Goal: Task Accomplishment & Management: Use online tool/utility

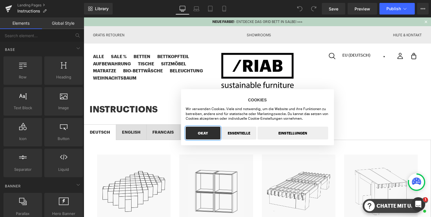
click at [207, 133] on button "OKAY" at bounding box center [203, 132] width 35 height 13
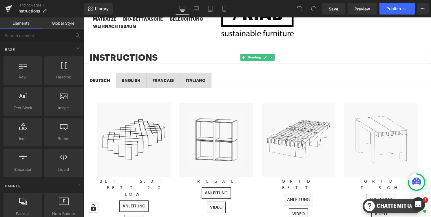
scroll to position [128, 0]
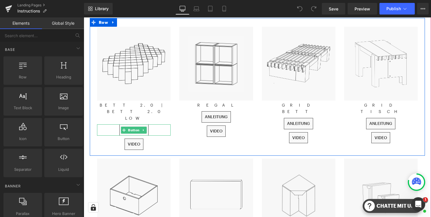
click at [159, 124] on div "ANLEITUNG" at bounding box center [134, 129] width 74 height 11
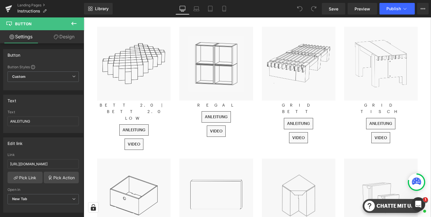
click at [75, 22] on icon at bounding box center [73, 23] width 7 height 7
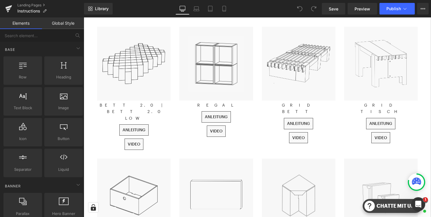
click at [225, 2] on div "Library Desktop Desktop Laptop Tablet Mobile Save Preview Publish Scheduled Vie…" at bounding box center [257, 8] width 347 height 17
click at [225, 6] on icon at bounding box center [224, 9] width 3 height 6
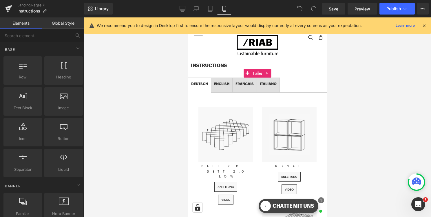
scroll to position [18, 0]
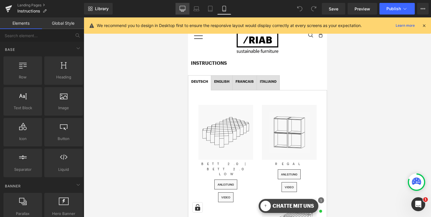
click at [185, 8] on icon at bounding box center [183, 9] width 6 height 6
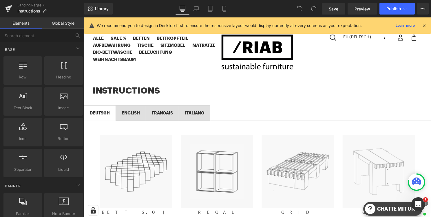
scroll to position [85, 0]
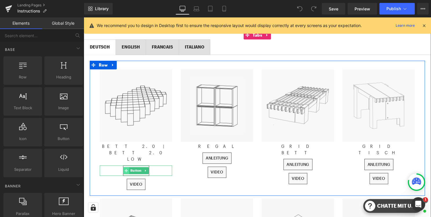
click at [127, 170] on icon at bounding box center [126, 171] width 3 height 3
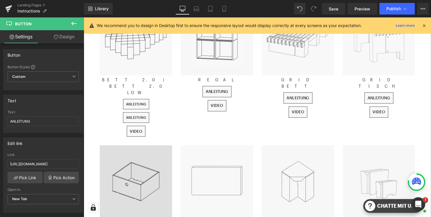
scroll to position [83, 0]
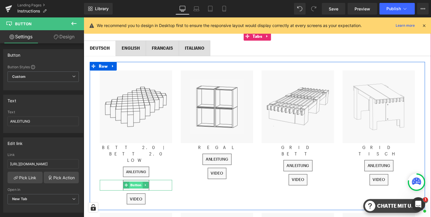
click at [134, 183] on span "Button" at bounding box center [137, 186] width 14 height 7
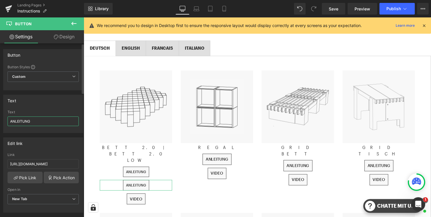
click at [40, 120] on input "ANLEITUNG" at bounding box center [43, 121] width 71 height 10
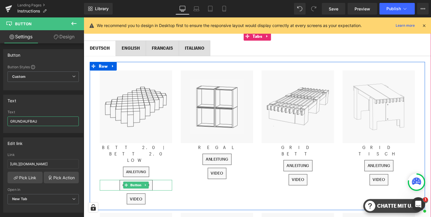
type input "GRUNDAUFBAU"
click at [160, 181] on div "GRUNDAUFBAU" at bounding box center [136, 186] width 73 height 10
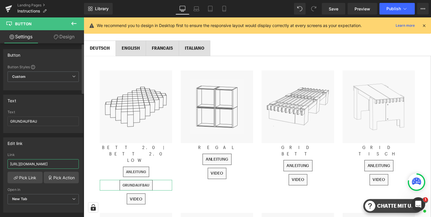
click at [55, 165] on input "[URL][DOMAIN_NAME]" at bounding box center [43, 164] width 71 height 10
paste input "GRUNDAUFBAU_BETT_2.0_DE_2025-V1.pdf?v=1755242636"
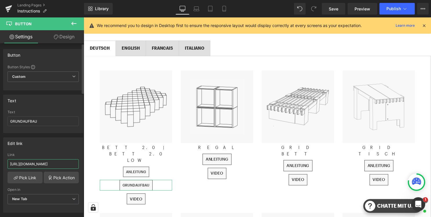
type input "[URL][DOMAIN_NAME]"
click at [67, 151] on div "Edit link [URL][DOMAIN_NAME] Link [URL][DOMAIN_NAME] Pick Link Pick Action Curr…" at bounding box center [43, 174] width 80 height 75
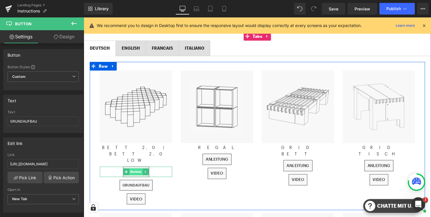
click at [134, 169] on span "Button" at bounding box center [137, 172] width 14 height 7
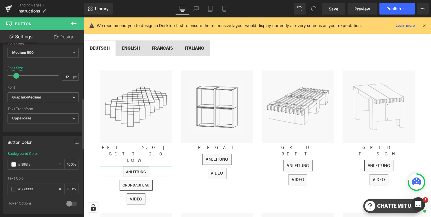
scroll to position [188, 0]
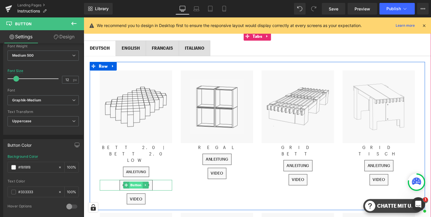
click at [134, 183] on span "Button" at bounding box center [137, 186] width 14 height 7
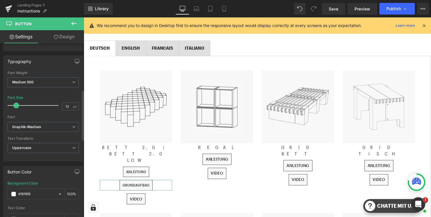
scroll to position [162, 0]
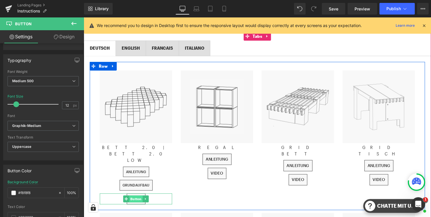
click at [136, 197] on span "Button" at bounding box center [137, 200] width 14 height 7
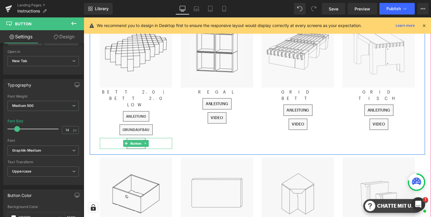
scroll to position [144, 0]
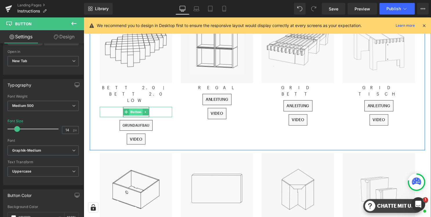
click at [135, 109] on span "Button" at bounding box center [137, 112] width 14 height 7
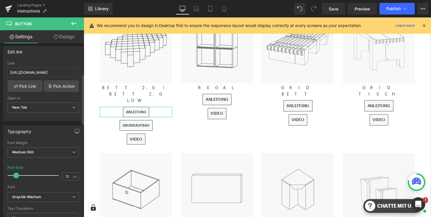
scroll to position [108, 0]
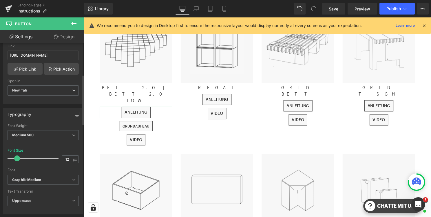
click at [19, 158] on span at bounding box center [17, 158] width 6 height 6
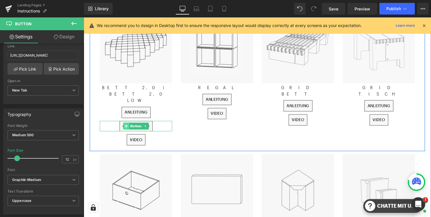
click at [129, 123] on span at bounding box center [127, 126] width 6 height 7
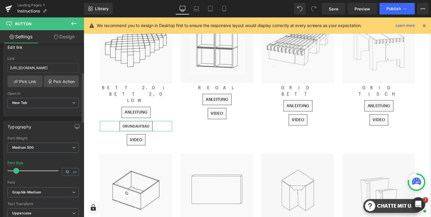
scroll to position [106, 0]
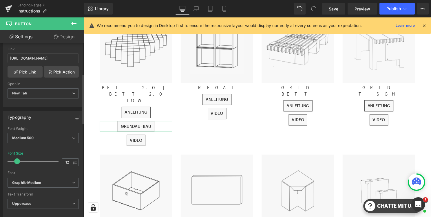
click at [18, 161] on span at bounding box center [17, 161] width 6 height 6
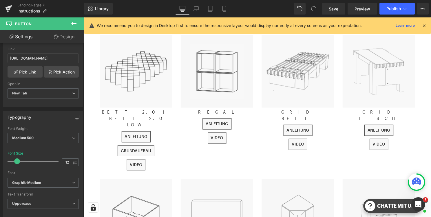
scroll to position [119, 0]
click at [198, 10] on icon at bounding box center [197, 9] width 6 height 6
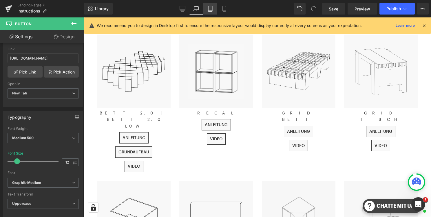
click at [211, 10] on icon at bounding box center [210, 10] width 4 height 0
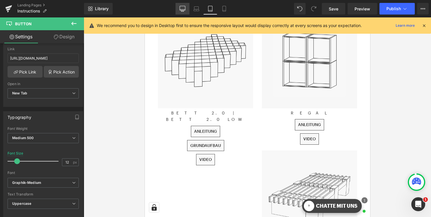
click at [186, 10] on link "Desktop" at bounding box center [183, 9] width 14 height 12
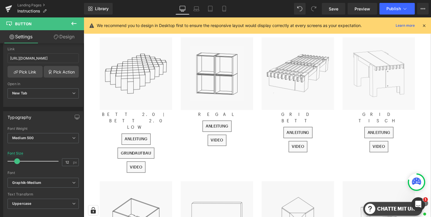
scroll to position [119, 0]
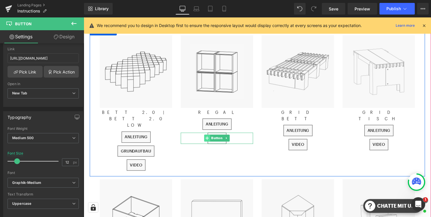
click at [207, 138] on icon at bounding box center [208, 138] width 3 height 3
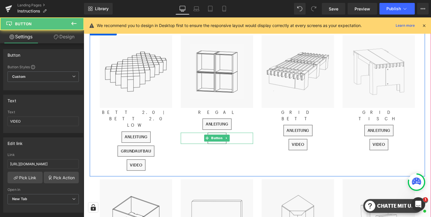
click at [237, 139] on div "VIDEO" at bounding box center [218, 138] width 73 height 11
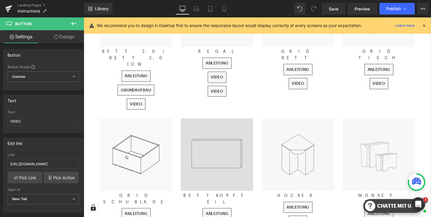
scroll to position [109, 0]
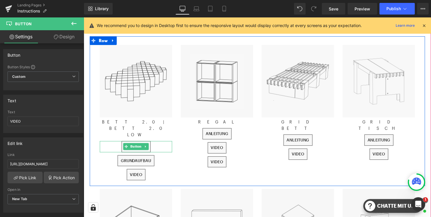
click at [158, 142] on div "ANLEITUNG" at bounding box center [136, 147] width 73 height 11
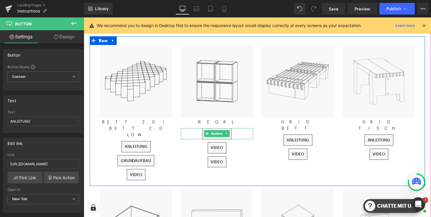
click at [243, 134] on div "ANLEITUNG" at bounding box center [218, 134] width 73 height 11
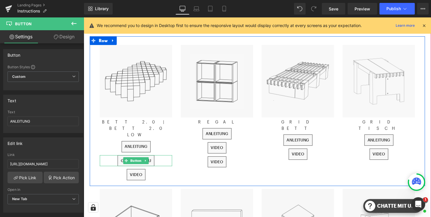
click at [159, 156] on div "GRUNDAUFBAU" at bounding box center [136, 161] width 73 height 11
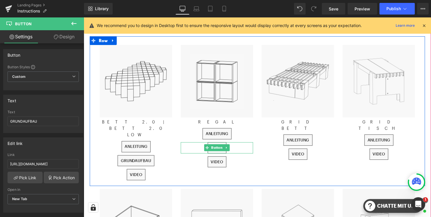
click at [235, 149] on div "VIDEO" at bounding box center [218, 148] width 73 height 11
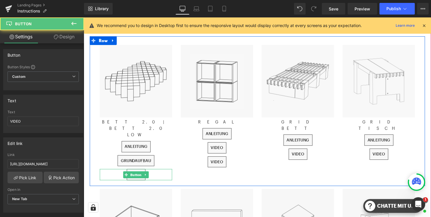
click at [153, 170] on div "VIDEO" at bounding box center [136, 175] width 73 height 11
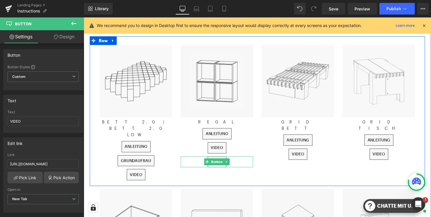
click at [236, 163] on div "VIDEO" at bounding box center [218, 162] width 73 height 11
click at [241, 162] on div "VIDEO" at bounding box center [218, 162] width 73 height 11
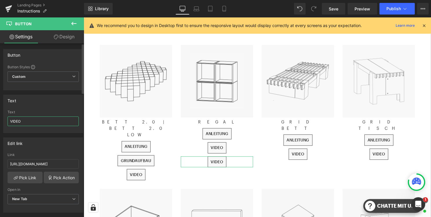
click at [44, 121] on input "VIDEO" at bounding box center [43, 121] width 71 height 10
click at [67, 111] on div "Text" at bounding box center [43, 112] width 71 height 4
click at [59, 163] on input "[URL][DOMAIN_NAME]" at bounding box center [43, 164] width 71 height 10
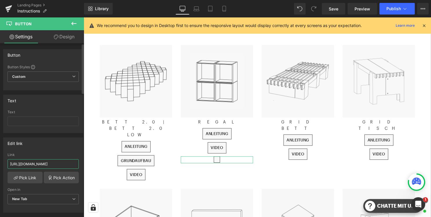
click at [59, 163] on input "[URL][DOMAIN_NAME]" at bounding box center [43, 164] width 71 height 10
click at [68, 143] on div "Edit link" at bounding box center [42, 142] width 79 height 11
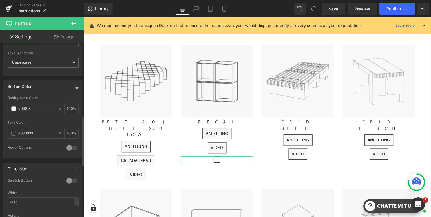
scroll to position [252, 0]
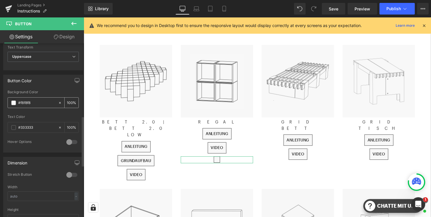
click at [58, 102] on icon at bounding box center [60, 103] width 4 height 4
click at [59, 127] on icon at bounding box center [60, 127] width 2 height 2
click at [68, 35] on link "Design" at bounding box center [64, 36] width 42 height 13
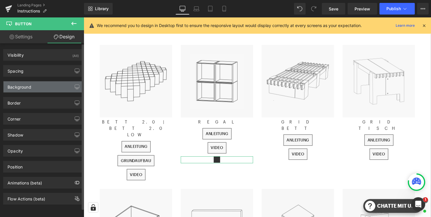
click at [45, 86] on div "Background" at bounding box center [42, 86] width 79 height 11
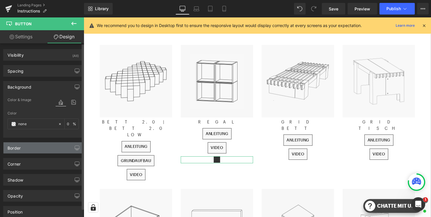
click at [41, 149] on div "Border" at bounding box center [42, 147] width 79 height 11
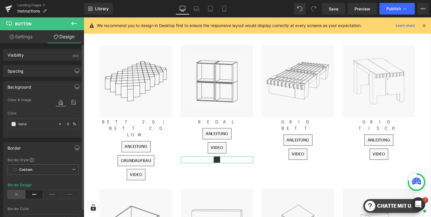
click at [15, 195] on icon at bounding box center [17, 194] width 18 height 9
click at [29, 39] on link "Settings" at bounding box center [21, 36] width 42 height 13
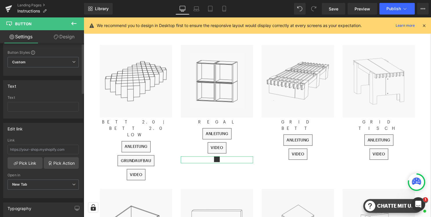
scroll to position [0, 0]
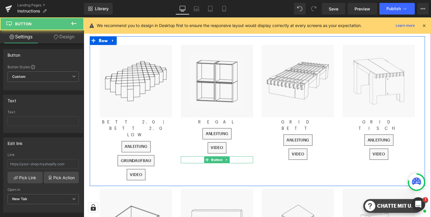
click at [239, 159] on div at bounding box center [218, 160] width 73 height 7
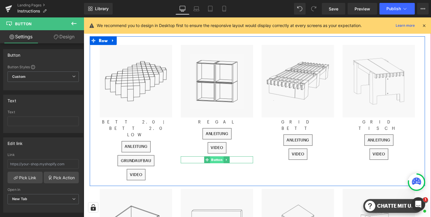
click at [217, 161] on span "Button" at bounding box center [218, 160] width 14 height 7
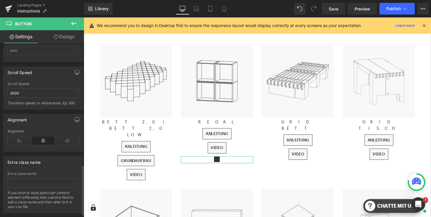
scroll to position [432, 0]
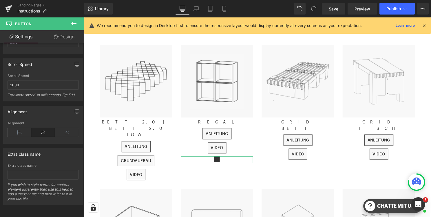
click at [62, 34] on link "Design" at bounding box center [64, 36] width 42 height 13
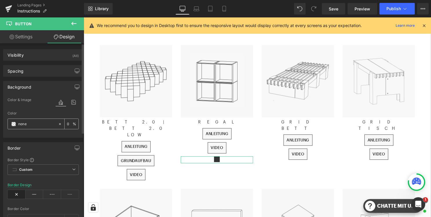
click at [31, 125] on input "none" at bounding box center [36, 124] width 37 height 6
type input "ffffff"
click at [44, 111] on div "Color" at bounding box center [43, 113] width 71 height 4
click at [337, 11] on span "Save" at bounding box center [334, 9] width 10 height 6
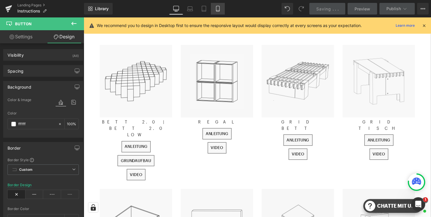
click at [219, 7] on icon at bounding box center [218, 9] width 6 height 6
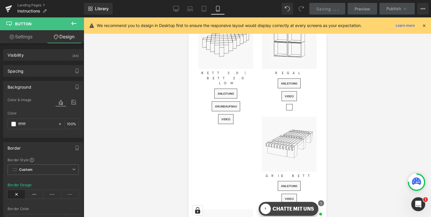
scroll to position [58, 0]
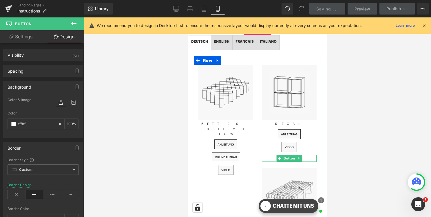
click at [304, 157] on div at bounding box center [289, 157] width 55 height 7
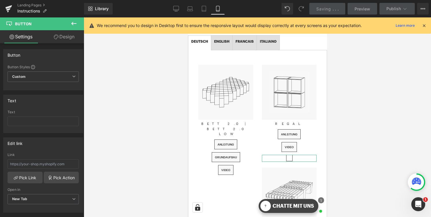
click at [66, 34] on link "Design" at bounding box center [64, 36] width 42 height 13
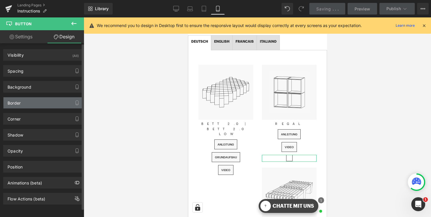
click at [49, 98] on div "Border" at bounding box center [42, 102] width 79 height 11
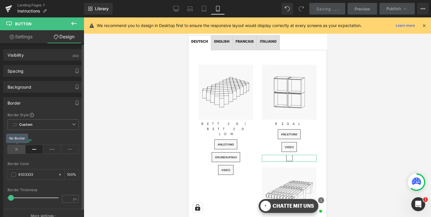
click at [17, 147] on icon at bounding box center [17, 149] width 18 height 9
click at [73, 37] on link "Design" at bounding box center [64, 36] width 42 height 13
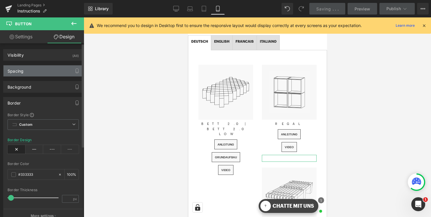
click at [41, 70] on div "Spacing" at bounding box center [42, 70] width 79 height 11
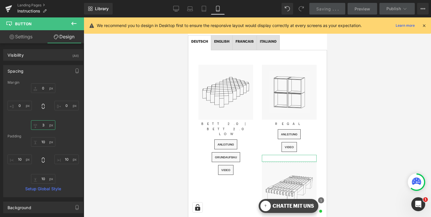
type input "30"
click at [349, 116] on div at bounding box center [258, 116] width 348 height 199
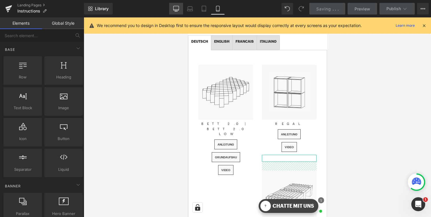
click at [178, 11] on icon at bounding box center [176, 11] width 3 height 0
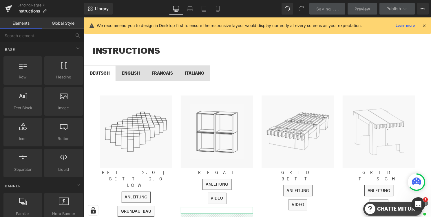
scroll to position [85, 0]
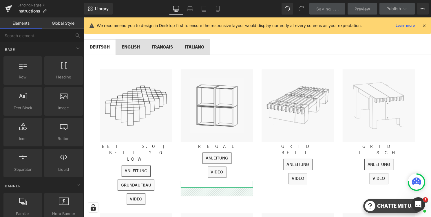
click at [270, 52] on ul "DEUTSCH Text Block ENGLISH Text Block FRANCAIS Text Block ITALIANO Text Block" at bounding box center [259, 47] width 351 height 16
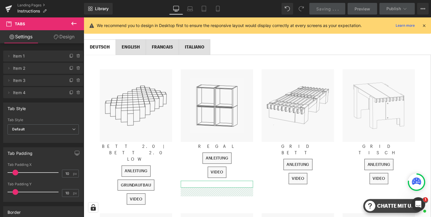
click at [260, 170] on div "Image GRID BETT Text Block ANLEITUNG Button VIDEO Button" at bounding box center [300, 129] width 82 height 119
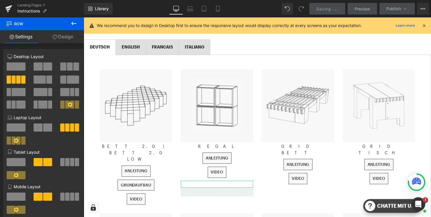
click at [197, 174] on div "VIDEO" at bounding box center [218, 173] width 73 height 11
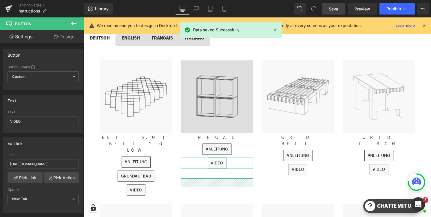
scroll to position [96, 0]
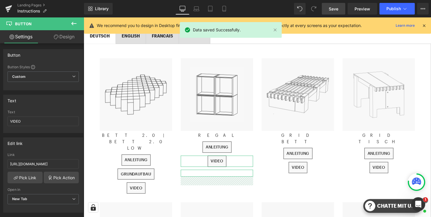
click at [335, 10] on span "Save" at bounding box center [334, 9] width 10 height 6
click at [386, 7] on button "Publish" at bounding box center [397, 9] width 35 height 12
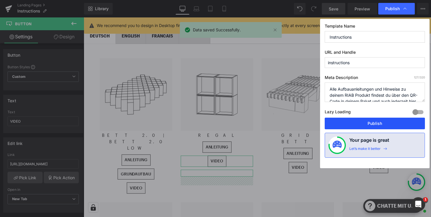
click at [366, 121] on button "Publish" at bounding box center [375, 123] width 100 height 12
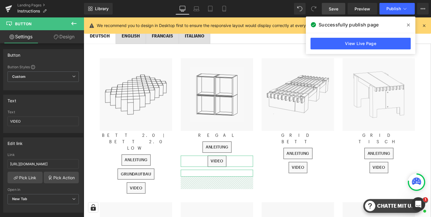
click at [141, 136] on p "BETT 2.0 | BETT 2.0 LOW" at bounding box center [136, 142] width 73 height 19
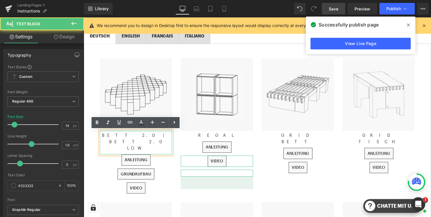
click at [159, 137] on p "BETT 2.0 | BETT 2.0 LOW" at bounding box center [136, 142] width 73 height 19
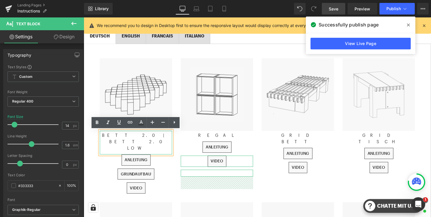
click at [150, 137] on p "BETT 2.0 | BETT 2.0 LOW" at bounding box center [136, 142] width 73 height 19
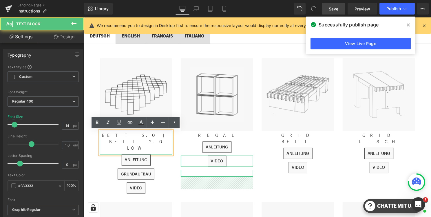
click at [143, 137] on p "BETT 2.0 | BETT 2.0 LOW" at bounding box center [136, 142] width 73 height 19
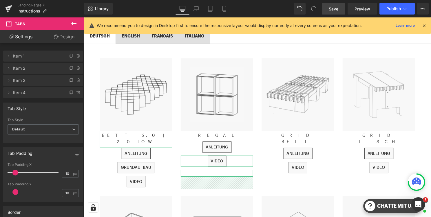
click at [144, 137] on p "BETT 2.0 | 2.0 LOW" at bounding box center [136, 139] width 73 height 13
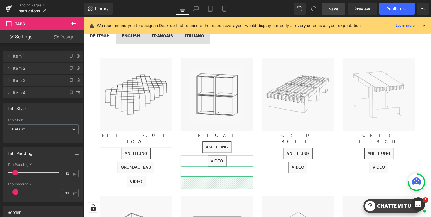
click at [339, 10] on link "Save" at bounding box center [333, 9] width 23 height 12
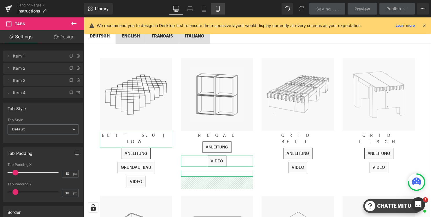
click at [218, 12] on link "Mobile" at bounding box center [218, 9] width 14 height 12
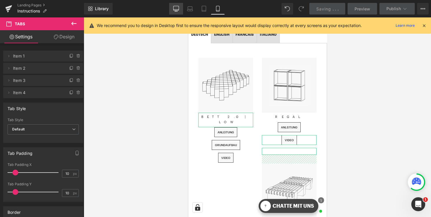
click at [179, 7] on icon at bounding box center [176, 9] width 6 height 6
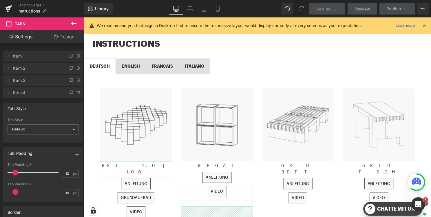
scroll to position [96, 0]
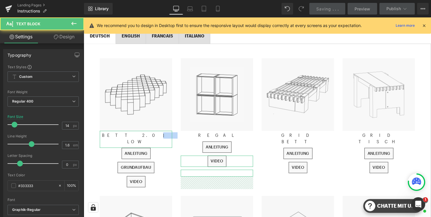
click at [140, 137] on p "BETT 2.0 | LOW" at bounding box center [136, 139] width 73 height 13
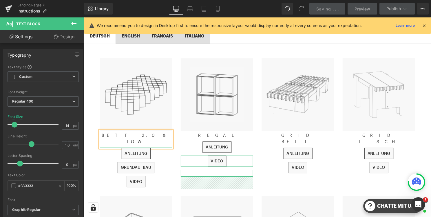
click at [325, 39] on ul "DEUTSCH Text Block ENGLISH Text Block FRANCAIS Text Block ITALIANO Text Block" at bounding box center [259, 36] width 351 height 16
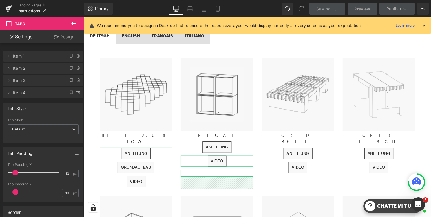
click at [426, 26] on icon at bounding box center [424, 25] width 5 height 5
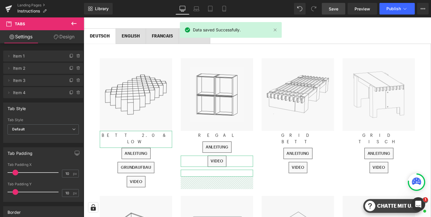
click at [334, 12] on link "Save" at bounding box center [333, 9] width 23 height 12
click at [391, 10] on span "Publish" at bounding box center [394, 8] width 14 height 5
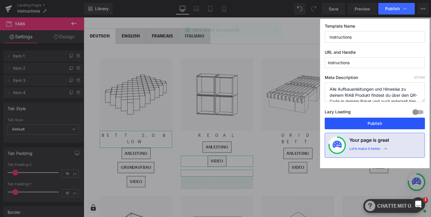
click at [366, 125] on button "Publish" at bounding box center [375, 123] width 100 height 12
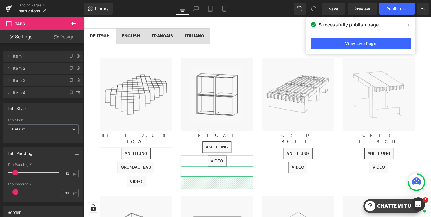
click at [138, 34] on div "ENGLISH Text Block" at bounding box center [131, 36] width 19 height 7
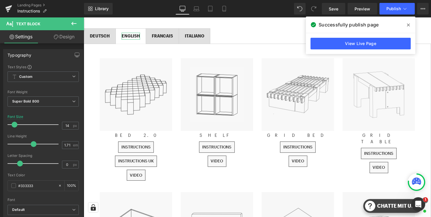
click at [170, 30] on span "FRANCAIS Text Block" at bounding box center [163, 36] width 33 height 15
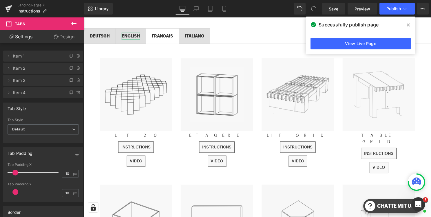
click at [146, 146] on span "INSTRUCTIONS" at bounding box center [137, 148] width 30 height 5
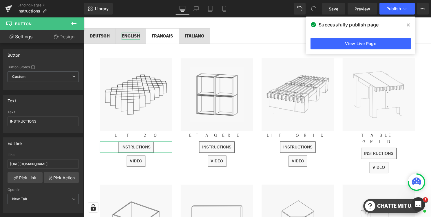
click at [141, 136] on p "LIT 2.0" at bounding box center [136, 136] width 73 height 6
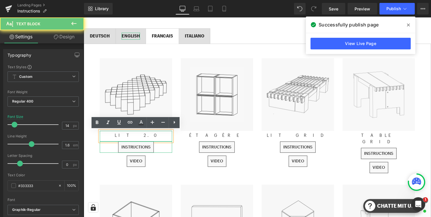
click at [144, 136] on p "LIT 2.0" at bounding box center [136, 136] width 73 height 6
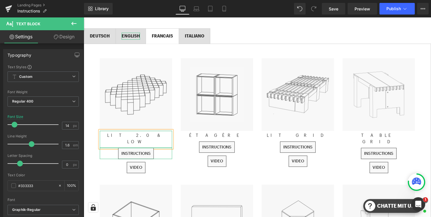
click at [163, 163] on div "VIDEO" at bounding box center [136, 168] width 73 height 11
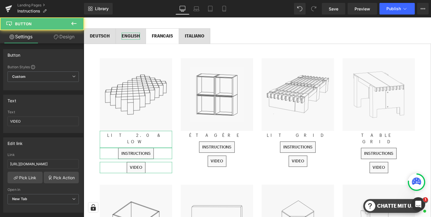
click at [165, 149] on div "INSTRUCTIONS" at bounding box center [136, 154] width 73 height 11
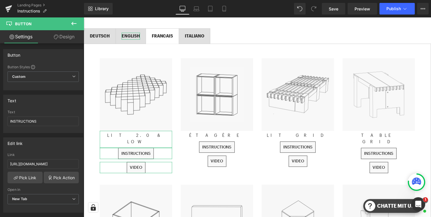
click at [185, 169] on div "Image ÉTAGÈRE Text Block INSTRUCTIONS Button VIDEO Button" at bounding box center [218, 115] width 82 height 112
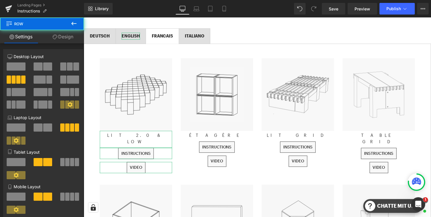
click at [160, 149] on div "INSTRUCTIONS" at bounding box center [136, 154] width 73 height 11
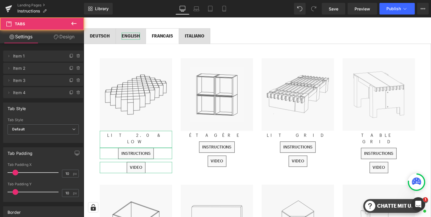
click at [133, 39] on div "ENGLISH Text Block" at bounding box center [131, 36] width 19 height 7
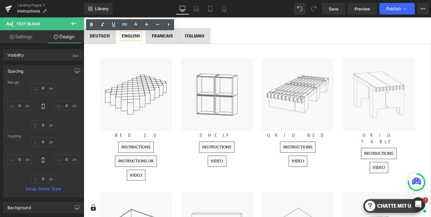
click at [163, 39] on div "FRANCAIS Text Block" at bounding box center [162, 36] width 21 height 7
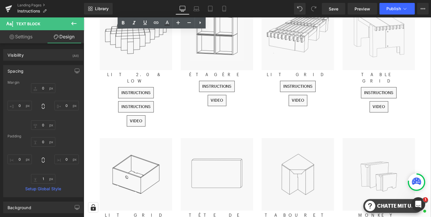
scroll to position [143, 0]
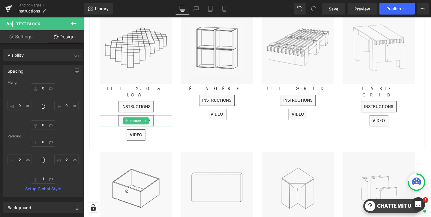
click at [159, 116] on div "INSTRUCTIONS" at bounding box center [136, 121] width 73 height 11
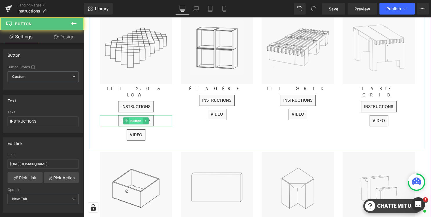
click at [135, 118] on span "Button" at bounding box center [137, 121] width 14 height 7
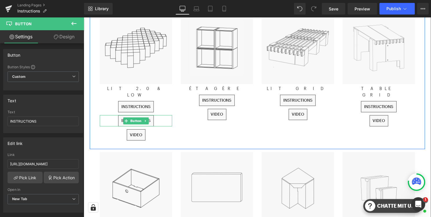
click at [121, 116] on link "INSTRUCTIONS" at bounding box center [137, 121] width 36 height 11
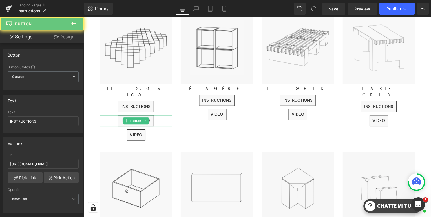
click at [121, 116] on link "INSTRUCTIONS" at bounding box center [137, 121] width 36 height 11
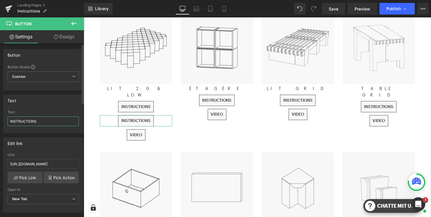
click at [48, 123] on input "INSTRUCTIONS" at bounding box center [43, 121] width 71 height 10
type input "STRUCTURE DE BASE"
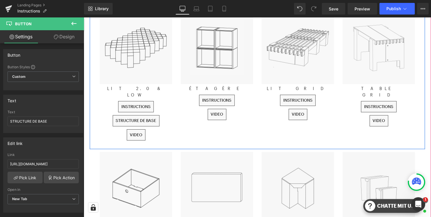
click at [175, 102] on div "Image LIT 2.0 & LOW Text Block INSTRUCTIONS Button STRUCTURE DE BASE Button VID…" at bounding box center [137, 80] width 82 height 136
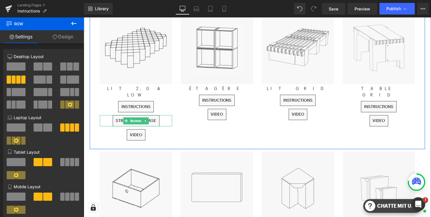
click at [166, 116] on div "STRUCTURE DE BASE" at bounding box center [136, 121] width 73 height 11
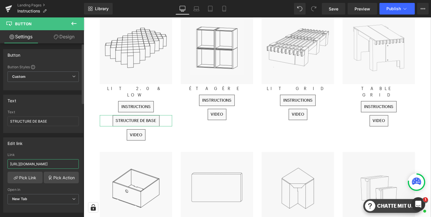
click at [51, 166] on input "[URL][DOMAIN_NAME]" at bounding box center [43, 164] width 71 height 10
paste input "GRUNDAUFBAU_BETT_2.0_FR_2025-V1.pdf?v=175524412"
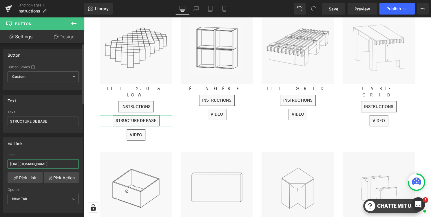
type input "[URL][DOMAIN_NAME]"
click at [65, 153] on div "Link" at bounding box center [43, 154] width 71 height 4
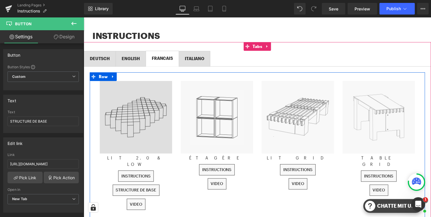
scroll to position [73, 0]
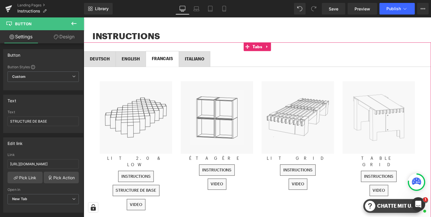
click at [108, 54] on span "DEUTSCH Text Block" at bounding box center [100, 59] width 32 height 15
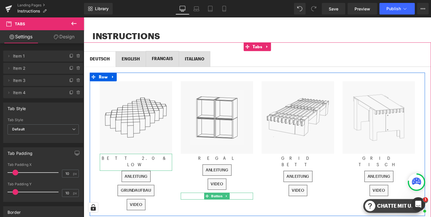
click at [247, 196] on div at bounding box center [218, 197] width 73 height 7
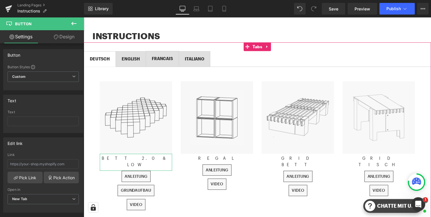
click at [169, 54] on span "FRANCAIS Text Block" at bounding box center [163, 59] width 33 height 15
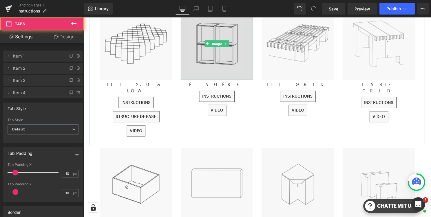
scroll to position [161, 0]
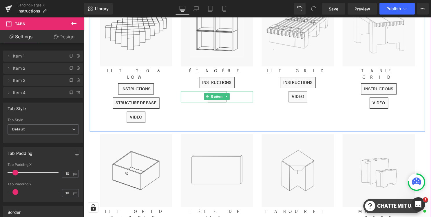
click at [239, 98] on div "VIDEO" at bounding box center [218, 97] width 73 height 11
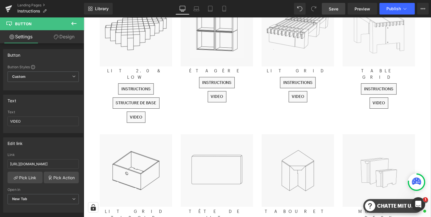
click at [338, 7] on span "Save" at bounding box center [334, 9] width 10 height 6
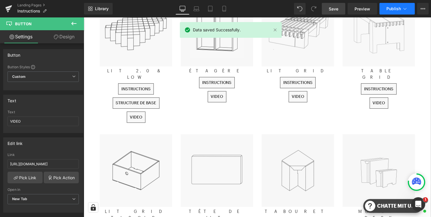
click at [393, 9] on span "Publish" at bounding box center [394, 8] width 14 height 5
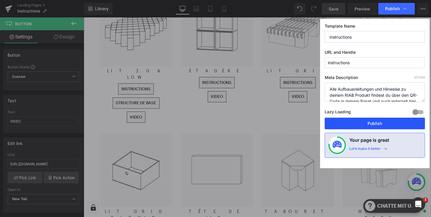
click at [343, 128] on button "Publish" at bounding box center [375, 123] width 100 height 12
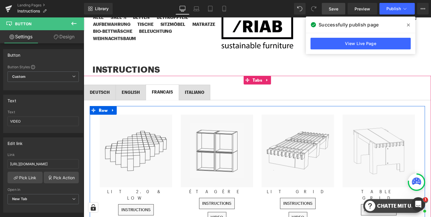
scroll to position [37, 0]
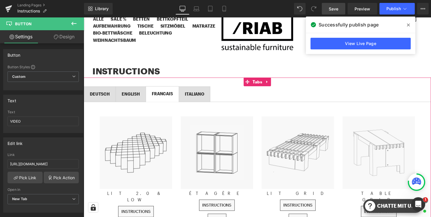
click at [208, 90] on span "ITALIANO Text Block" at bounding box center [195, 94] width 31 height 15
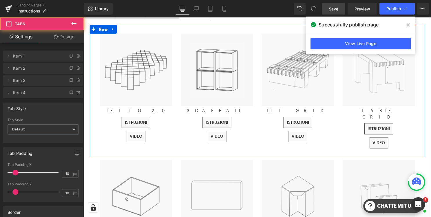
scroll to position [143, 0]
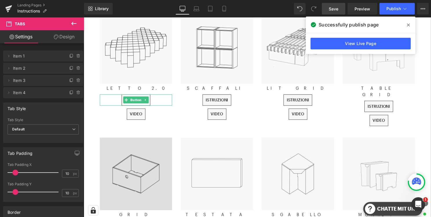
drag, startPoint x: 236, startPoint y: 175, endPoint x: 153, endPoint y: 159, distance: 84.8
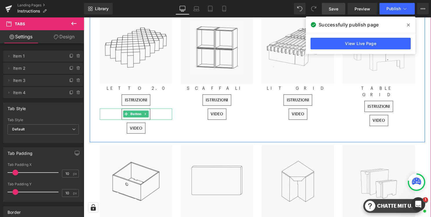
click at [163, 115] on div "istruzioni" at bounding box center [136, 114] width 73 height 11
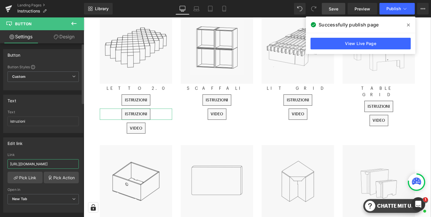
click at [43, 163] on input "[URL][DOMAIN_NAME]" at bounding box center [43, 164] width 71 height 10
paste input "GRUNDAUFBAU_BETT_2.0_IT_2025-V1.pdf?v=1755244314"
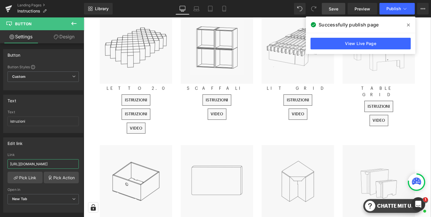
type input "[URL][DOMAIN_NAME]"
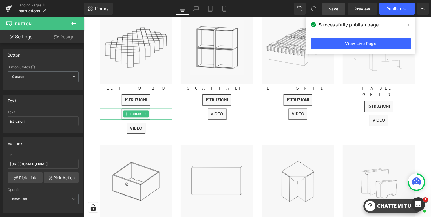
click at [166, 115] on div "istruzioni" at bounding box center [136, 114] width 73 height 11
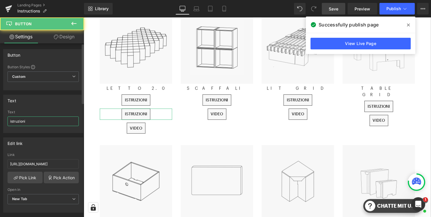
click at [46, 123] on input "istruzioni" at bounding box center [43, 121] width 71 height 10
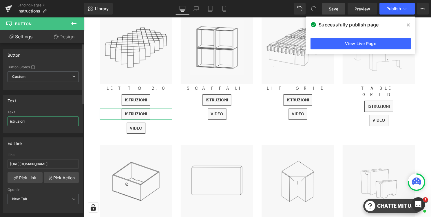
click at [46, 123] on input "istruzioni" at bounding box center [43, 121] width 71 height 10
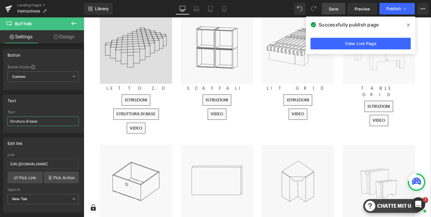
type input "Struttura di base"
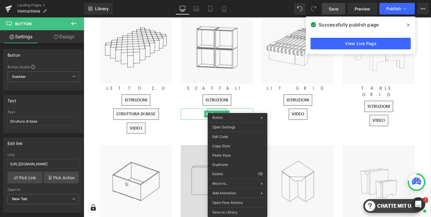
drag, startPoint x: 317, startPoint y: 183, endPoint x: 235, endPoint y: 167, distance: 83.9
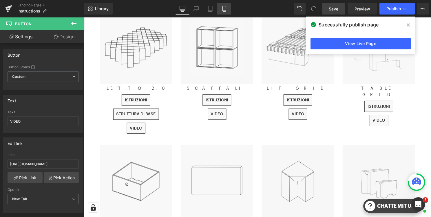
click at [224, 6] on icon at bounding box center [224, 9] width 3 height 6
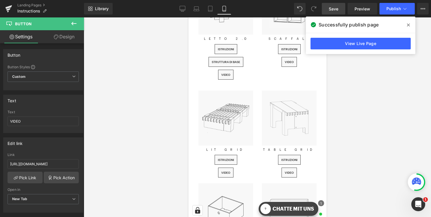
scroll to position [95, 0]
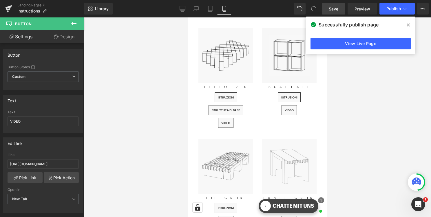
click at [333, 7] on span "Save" at bounding box center [334, 9] width 10 height 6
click at [392, 8] on span "Publish" at bounding box center [394, 8] width 14 height 5
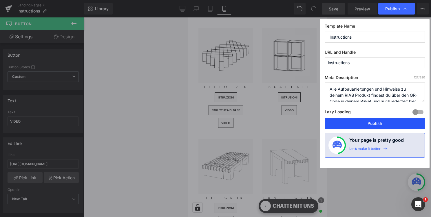
click at [359, 123] on button "Publish" at bounding box center [375, 123] width 100 height 12
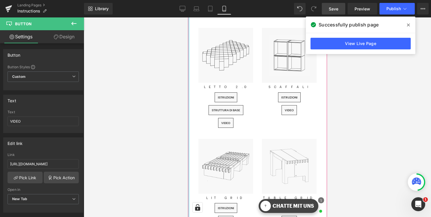
scroll to position [0, 0]
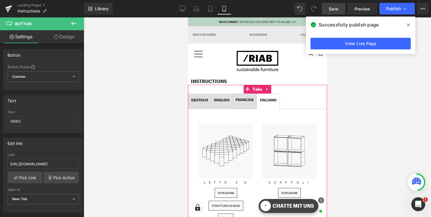
click at [226, 95] on span "ENGLISH Text Block" at bounding box center [221, 101] width 21 height 14
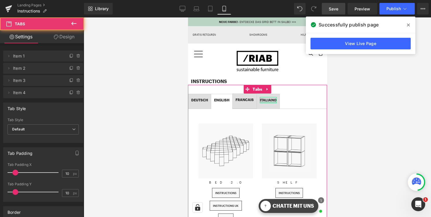
click at [269, 104] on span "ITALIANO Text Block" at bounding box center [268, 101] width 23 height 14
click at [219, 104] on span "ENGLISH Text Block" at bounding box center [221, 101] width 21 height 14
click at [198, 106] on span "DEUTSCH Text Block" at bounding box center [199, 101] width 23 height 14
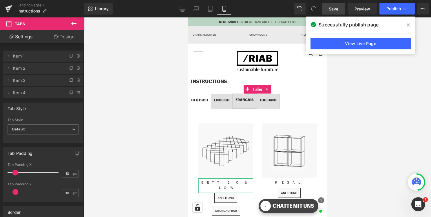
click at [249, 106] on span "FRANCAIS Text Block" at bounding box center [244, 101] width 24 height 14
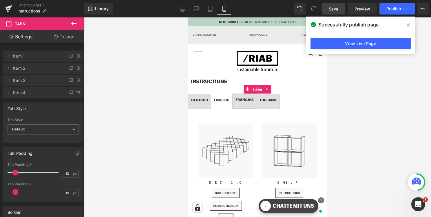
click at [228, 106] on span "ENGLISH Text Block" at bounding box center [221, 101] width 21 height 14
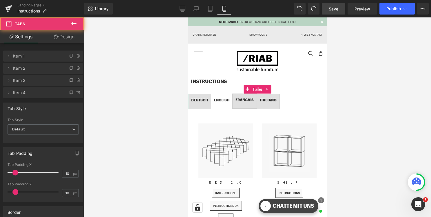
click at [229, 104] on span "ENGLISH Text Block" at bounding box center [221, 101] width 21 height 14
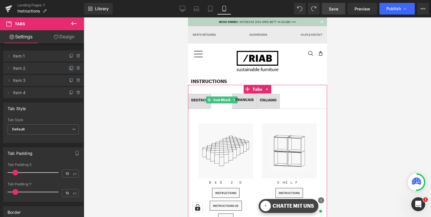
click at [70, 67] on icon at bounding box center [71, 68] width 5 height 5
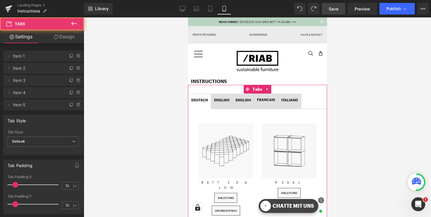
click at [248, 106] on span "ENGLISH Text Block" at bounding box center [242, 101] width 21 height 14
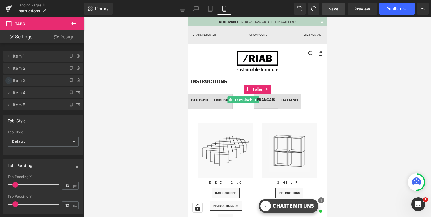
click at [8, 79] on icon at bounding box center [8, 80] width 1 height 2
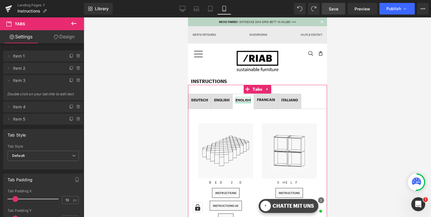
click at [246, 100] on div "ENGLISH" at bounding box center [242, 100] width 15 height 6
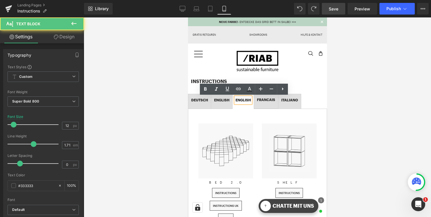
click at [247, 100] on div "ENGLISH" at bounding box center [242, 100] width 15 height 6
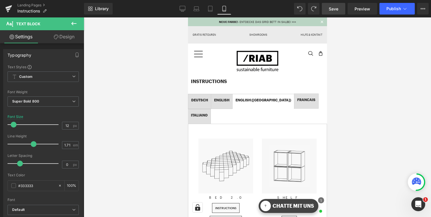
click at [359, 97] on div at bounding box center [258, 116] width 348 height 199
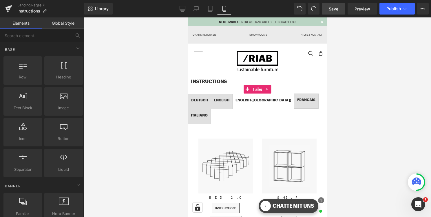
click at [226, 106] on span "ENGLISH Text Block" at bounding box center [221, 101] width 21 height 14
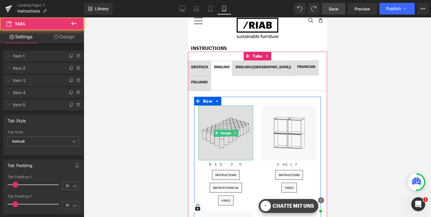
scroll to position [46, 0]
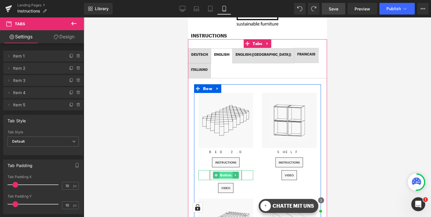
click at [225, 171] on span "Button" at bounding box center [226, 174] width 14 height 7
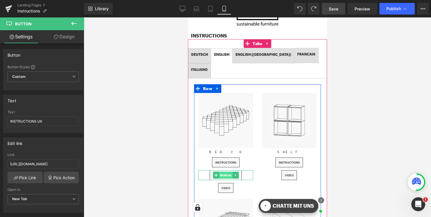
click at [227, 171] on span "Button" at bounding box center [226, 174] width 14 height 7
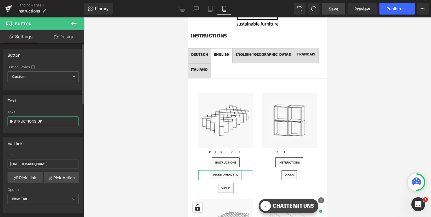
click at [52, 120] on input "INSTRUCTIONS UK" at bounding box center [43, 121] width 71 height 10
type input "BASIC STRUCTURE"
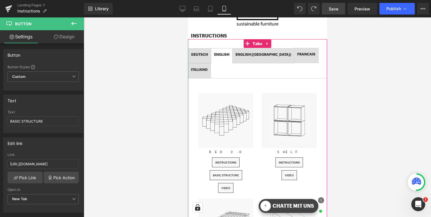
click at [210, 63] on span "ITALIANO Text Block" at bounding box center [199, 70] width 23 height 14
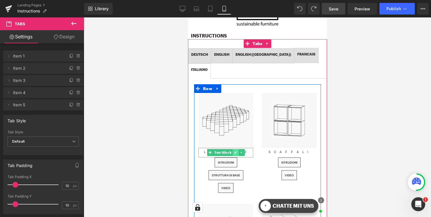
click at [236, 150] on icon at bounding box center [235, 151] width 3 height 3
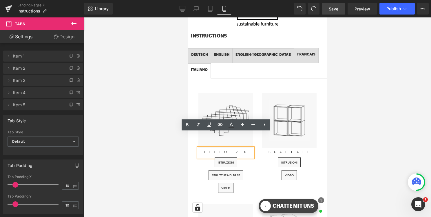
click at [236, 149] on p "LETTO 2.0" at bounding box center [225, 151] width 55 height 5
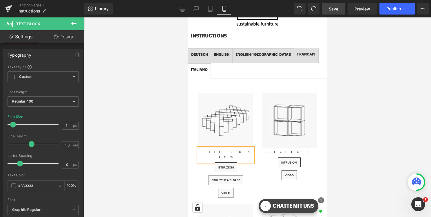
click at [230, 50] on span "ENGLISH Text Block" at bounding box center [221, 55] width 21 height 14
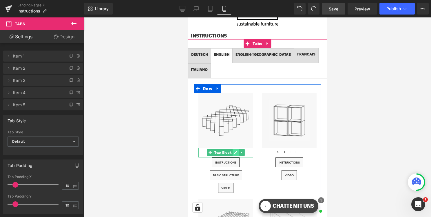
click at [236, 151] on icon at bounding box center [235, 152] width 3 height 3
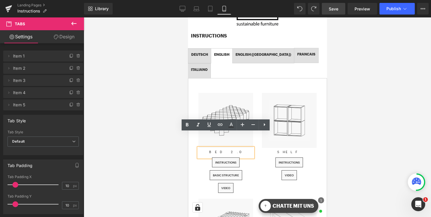
click at [236, 149] on p "BED 2.0" at bounding box center [225, 151] width 55 height 5
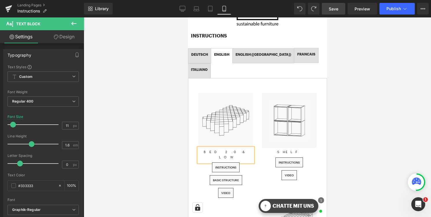
click at [251, 50] on span "ENGLISH ([GEOGRAPHIC_DATA]) Text Block" at bounding box center [262, 55] width 61 height 14
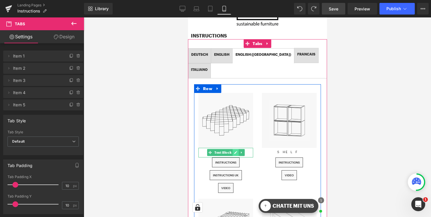
click at [236, 151] on icon at bounding box center [235, 152] width 3 height 3
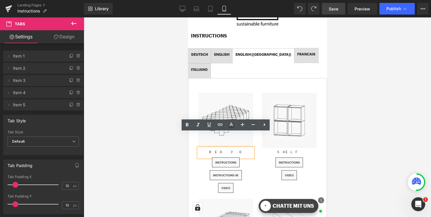
click at [238, 149] on p "BED 2.0" at bounding box center [225, 151] width 55 height 5
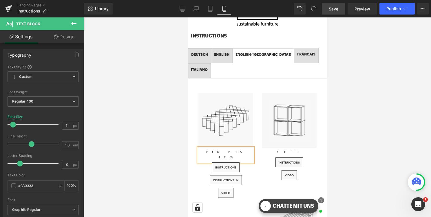
click at [226, 149] on p "BED 2.0& LOW" at bounding box center [225, 154] width 55 height 10
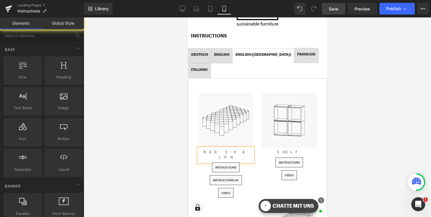
click at [342, 107] on div at bounding box center [258, 116] width 348 height 199
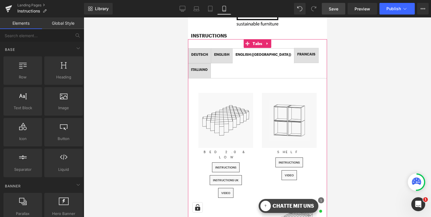
click at [227, 50] on span "ENGLISH Text Block" at bounding box center [221, 55] width 21 height 14
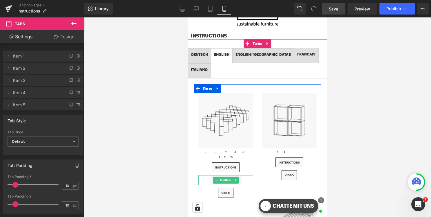
click at [248, 175] on div "BASIC STRUCTURE" at bounding box center [225, 180] width 55 height 10
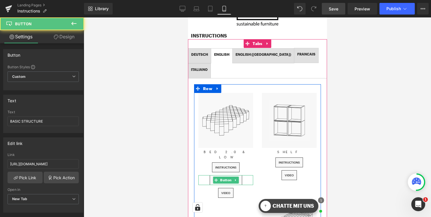
click at [248, 175] on div "BASIC STRUCTURE" at bounding box center [225, 180] width 55 height 10
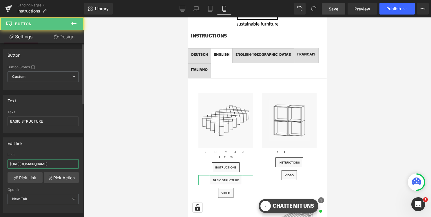
click at [37, 162] on input "[URL][DOMAIN_NAME]" at bounding box center [43, 164] width 71 height 10
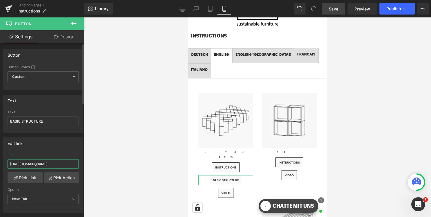
click at [37, 162] on input "[URL][DOMAIN_NAME]" at bounding box center [43, 164] width 71 height 10
paste input "GRUNDAUFBAU_BETT_2.0_EN_2025-V1.pdf?v=1755244279"
type input "[URL][DOMAIN_NAME]"
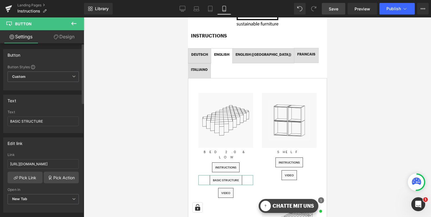
click at [61, 147] on div "Edit link" at bounding box center [42, 142] width 79 height 11
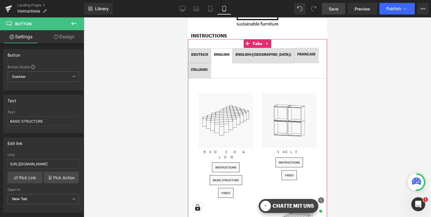
click at [257, 59] on span "ENGLISH ([GEOGRAPHIC_DATA]) Text Block" at bounding box center [262, 55] width 61 height 14
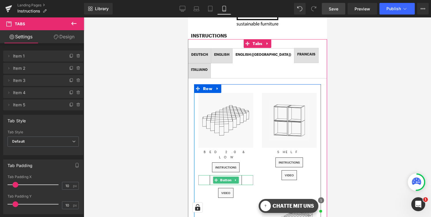
click at [248, 175] on div "INSTRUCTIONS UK" at bounding box center [225, 180] width 55 height 10
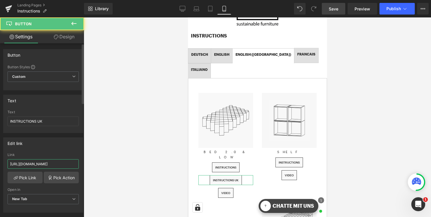
click at [56, 161] on input "[URL][DOMAIN_NAME]" at bounding box center [43, 164] width 71 height 10
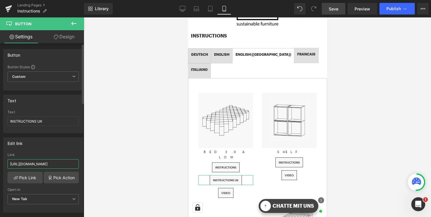
click at [56, 161] on input "[URL][DOMAIN_NAME]" at bounding box center [43, 164] width 71 height 10
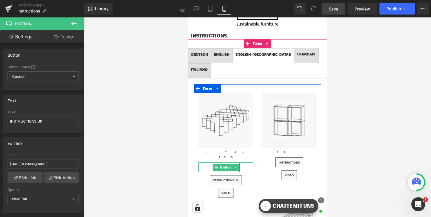
click at [244, 162] on div "INSTRUCTIONS" at bounding box center [225, 167] width 55 height 10
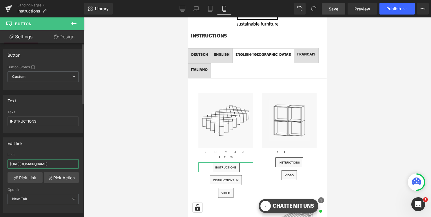
click at [55, 162] on input "[URL][DOMAIN_NAME]" at bounding box center [43, 164] width 71 height 10
paste input "D_2.0_UK"
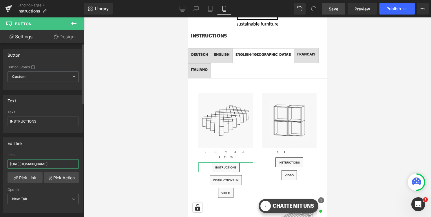
type input "[URL][DOMAIN_NAME]"
click at [71, 152] on div "Edit link [URL][DOMAIN_NAME] Link [URL][DOMAIN_NAME] Pick Link Pick Action Curr…" at bounding box center [43, 174] width 80 height 75
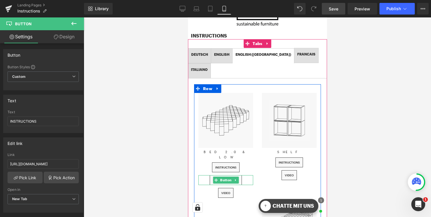
click at [245, 175] on div "INSTRUCTIONS UK" at bounding box center [225, 180] width 55 height 10
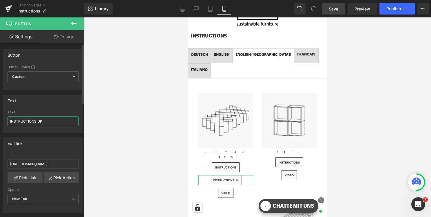
click at [48, 122] on input "INSTRUCTIONS UK" at bounding box center [43, 121] width 71 height 10
type input "BASIC STRUCTURE"
click at [69, 103] on div "Text" at bounding box center [42, 100] width 79 height 11
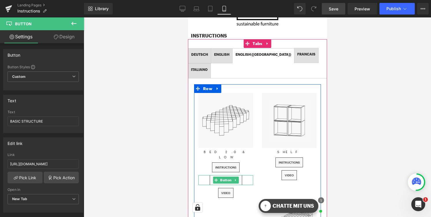
click at [247, 175] on div "BASIC STRUCTURE" at bounding box center [225, 180] width 55 height 10
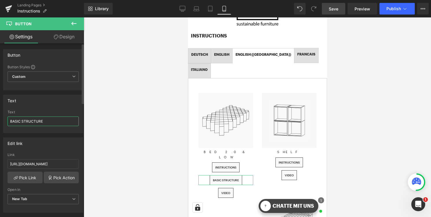
click at [54, 121] on input "BASIC STRUCTURE" at bounding box center [43, 121] width 71 height 10
click at [54, 163] on input "[URL][DOMAIN_NAME]" at bounding box center [43, 164] width 71 height 10
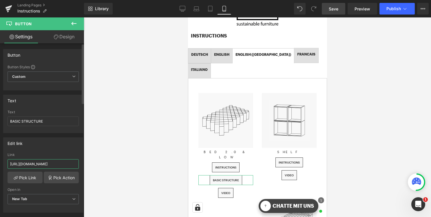
paste input "GRUNDAUFBAU_BETT_2.0_UK_2025-V1.pdf?v=1755244314"
type input "[URL][DOMAIN_NAME]"
click at [63, 152] on div "Edit link [URL][DOMAIN_NAME] Link [URL][DOMAIN_NAME] Pick Link Pick Action Curr…" at bounding box center [43, 174] width 80 height 75
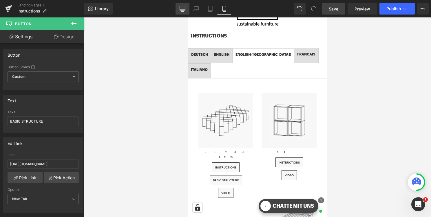
click at [183, 10] on icon at bounding box center [183, 9] width 6 height 6
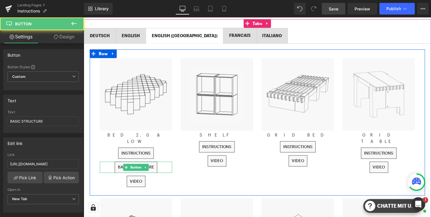
click at [166, 163] on div "BASIC STRUCTURE" at bounding box center [136, 168] width 73 height 11
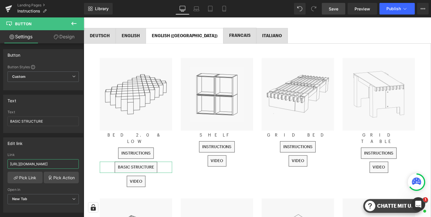
scroll to position [0, 115]
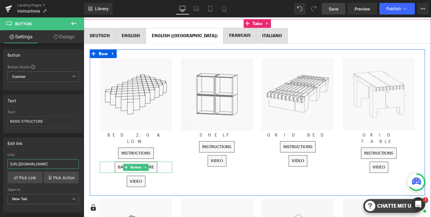
drag, startPoint x: 136, startPoint y: 181, endPoint x: 107, endPoint y: 164, distance: 33.7
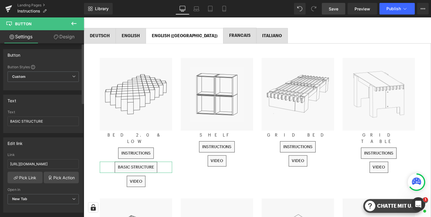
click at [63, 148] on div "Edit link" at bounding box center [42, 142] width 79 height 11
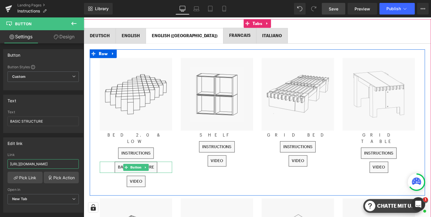
drag, startPoint x: 136, startPoint y: 181, endPoint x: 106, endPoint y: 166, distance: 34.1
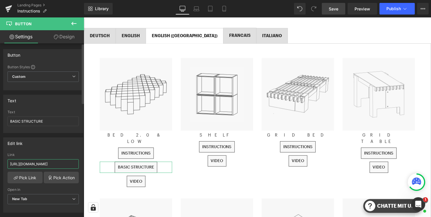
click at [19, 160] on input "[URL][DOMAIN_NAME]" at bounding box center [43, 164] width 71 height 10
click at [17, 161] on input "[URL][DOMAIN_NAME]" at bounding box center [43, 164] width 71 height 10
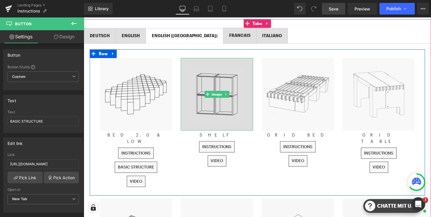
scroll to position [0, 0]
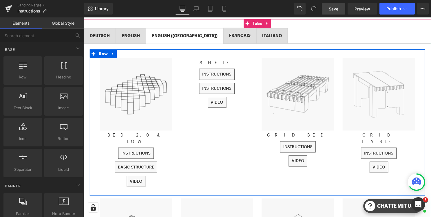
drag, startPoint x: 295, startPoint y: 147, endPoint x: 212, endPoint y: 131, distance: 84.1
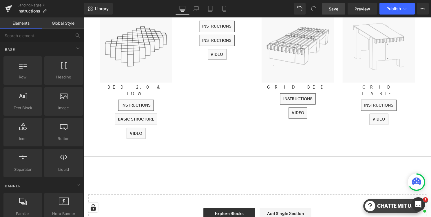
scroll to position [92, 0]
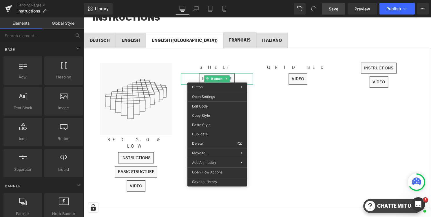
drag, startPoint x: 291, startPoint y: 157, endPoint x: 208, endPoint y: 141, distance: 84.2
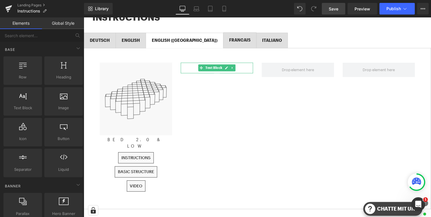
drag, startPoint x: 293, startPoint y: 147, endPoint x: 211, endPoint y: 130, distance: 84.2
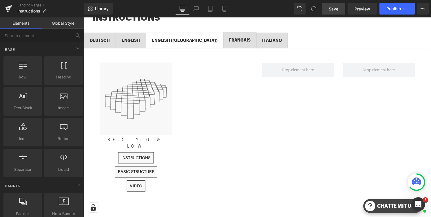
click at [338, 9] on span "Save" at bounding box center [334, 9] width 10 height 6
click at [211, 9] on icon at bounding box center [211, 9] width 6 height 6
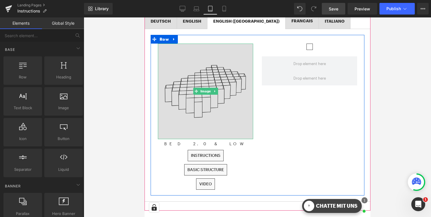
scroll to position [89, 0]
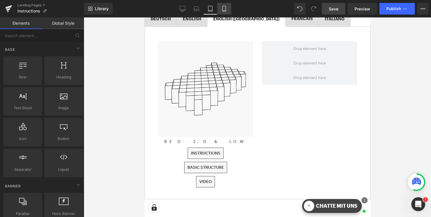
click at [221, 6] on link "Mobile" at bounding box center [224, 9] width 14 height 12
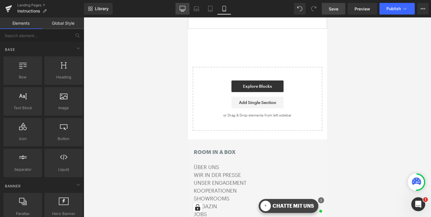
click at [183, 8] on icon at bounding box center [183, 9] width 6 height 6
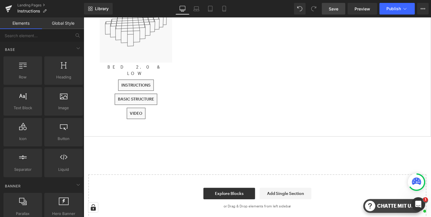
scroll to position [0, 0]
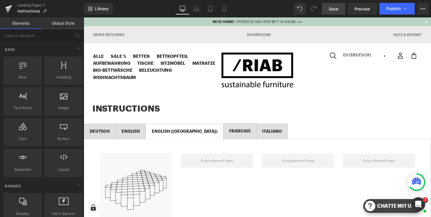
click at [337, 6] on span "Save" at bounding box center [334, 9] width 10 height 6
click at [393, 8] on span "Publish" at bounding box center [394, 8] width 14 height 5
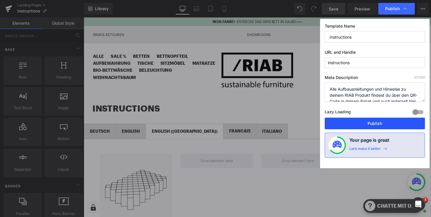
click at [384, 125] on button "Publish" at bounding box center [375, 123] width 100 height 12
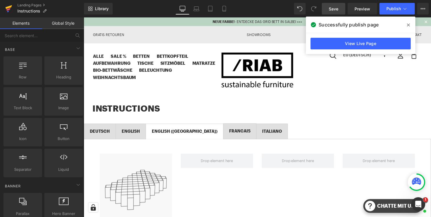
click at [6, 7] on icon at bounding box center [8, 8] width 7 height 14
